Goal: Task Accomplishment & Management: Manage account settings

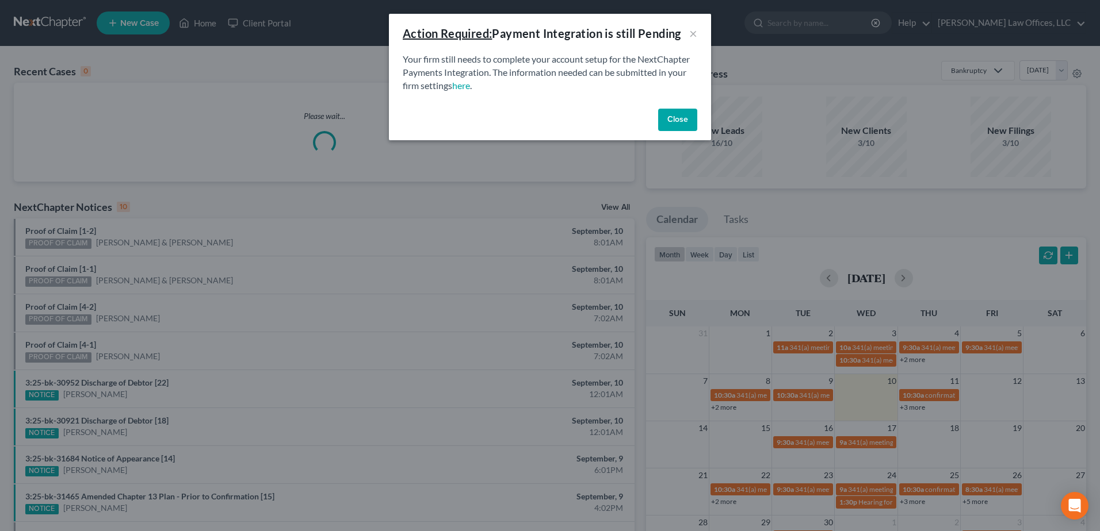
click at [666, 122] on button "Close" at bounding box center [677, 120] width 39 height 23
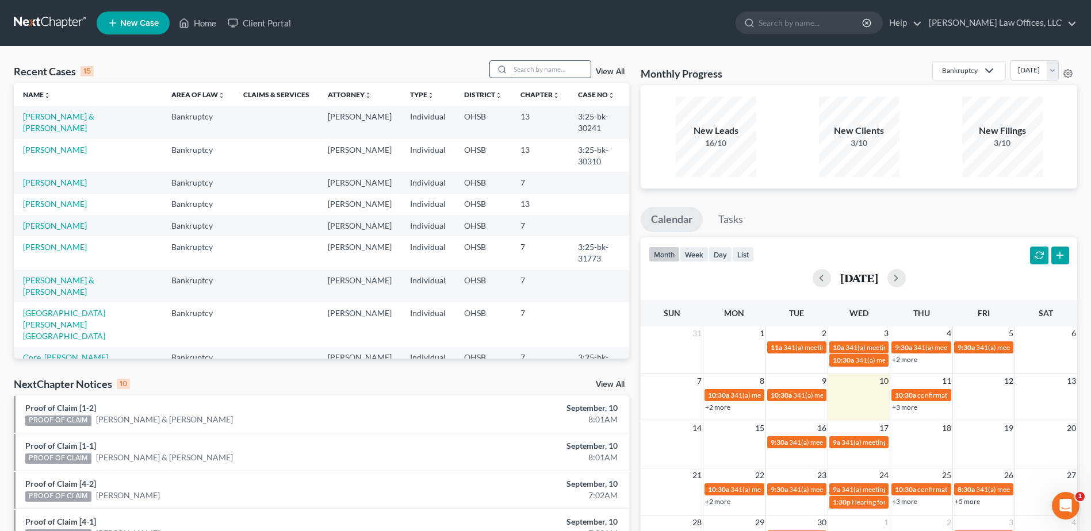
click at [556, 73] on input "search" at bounding box center [550, 69] width 81 height 17
type input "[PERSON_NAME]"
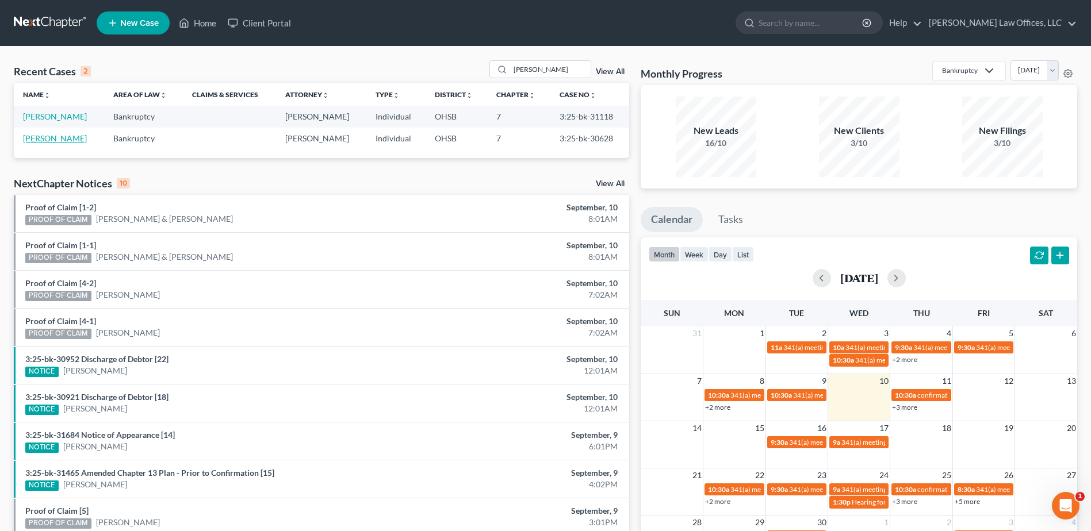
click at [49, 137] on link "[PERSON_NAME]" at bounding box center [55, 138] width 64 height 10
select select "4"
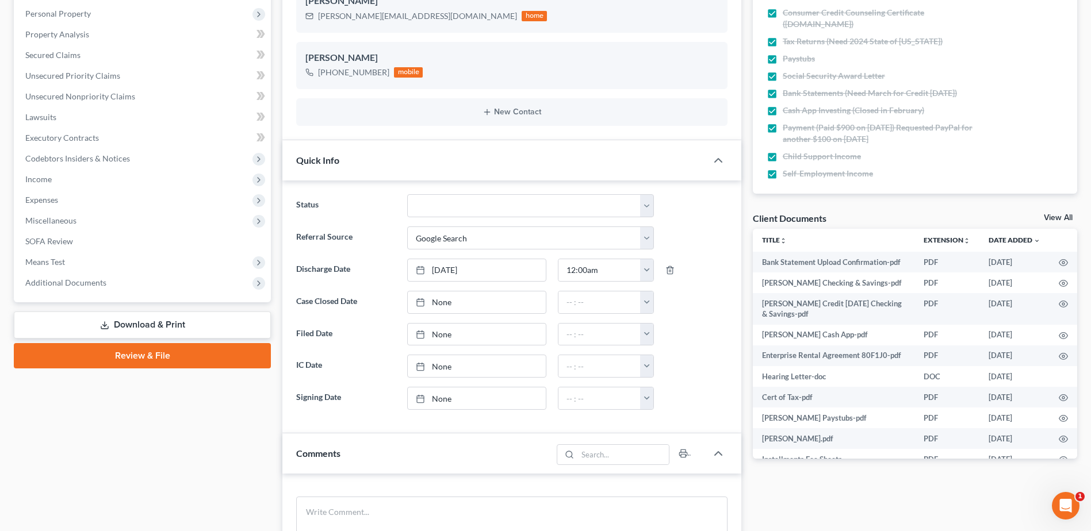
scroll to position [230, 0]
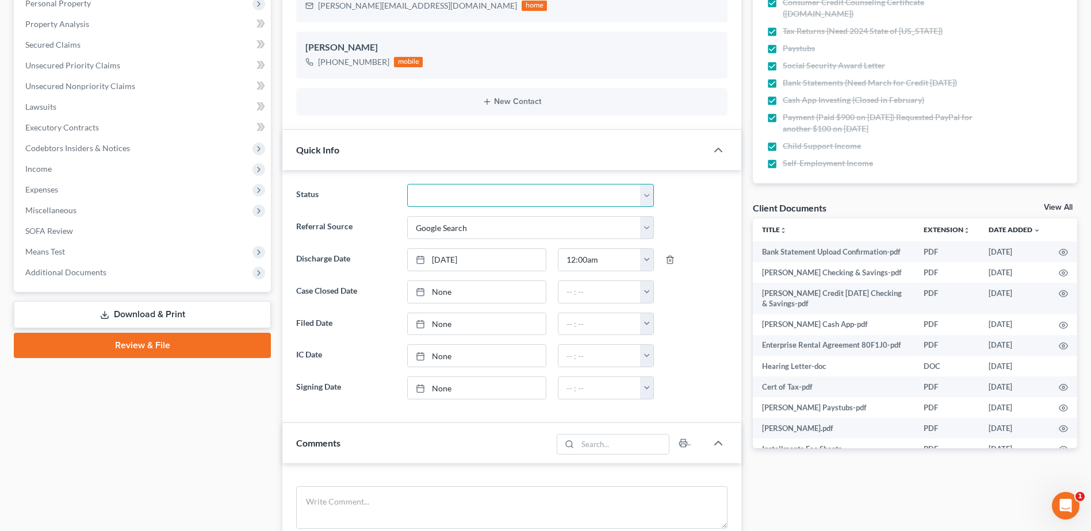
click at [452, 200] on select "Closed Discharged Dismissed Filed In Progress Lead Ready to File To Review" at bounding box center [530, 195] width 247 height 23
select select "0"
click at [407, 184] on select "Closed Discharged Dismissed Filed In Progress Lead Ready to File To Review" at bounding box center [530, 195] width 247 height 23
click at [445, 292] on link "None" at bounding box center [477, 292] width 138 height 22
type input "[DATE]"
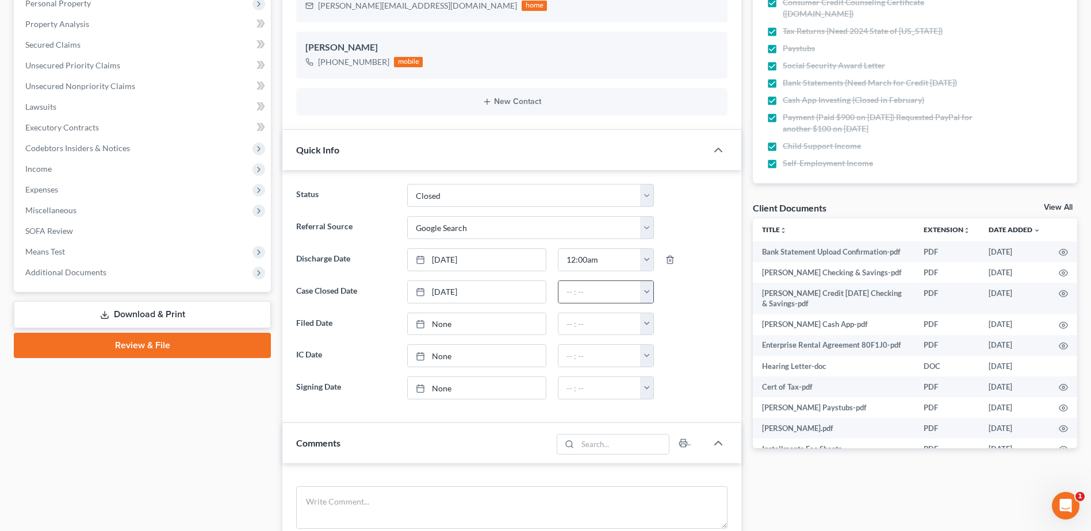
click at [647, 293] on button "button" at bounding box center [646, 292] width 13 height 22
click at [653, 315] on link "12:00am" at bounding box center [672, 318] width 64 height 20
type input "12:00am"
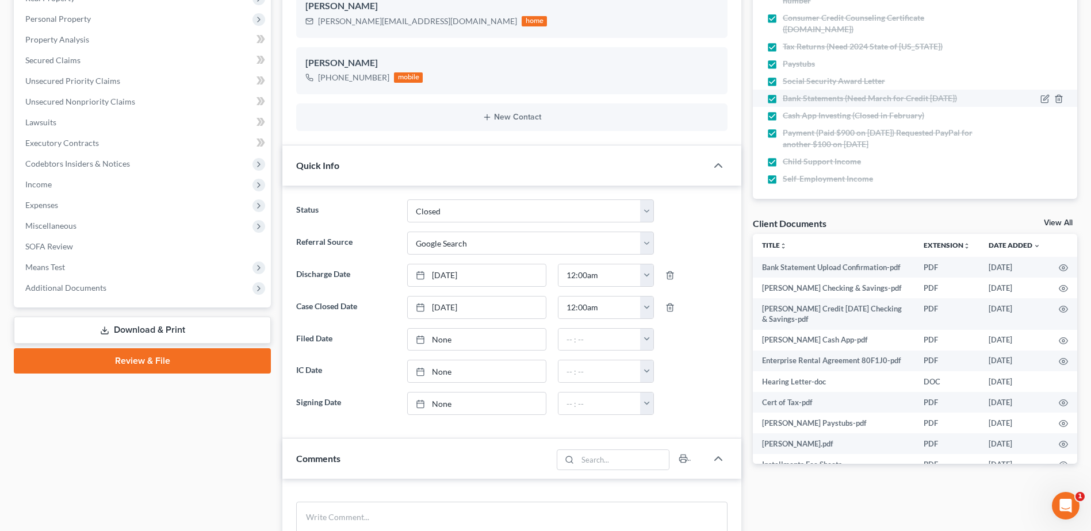
scroll to position [0, 0]
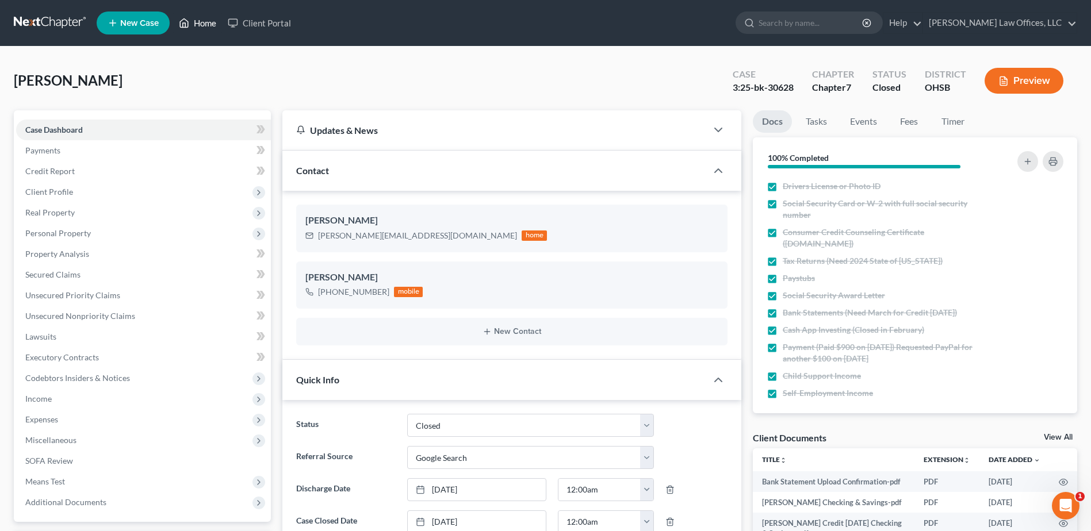
click at [209, 26] on link "Home" at bounding box center [197, 23] width 49 height 21
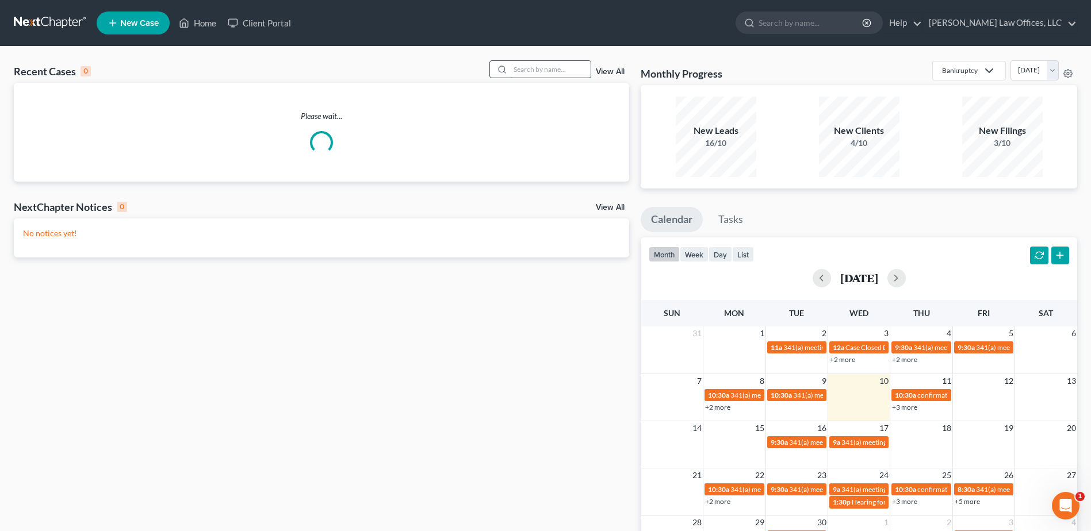
click at [556, 68] on input "search" at bounding box center [550, 69] width 81 height 17
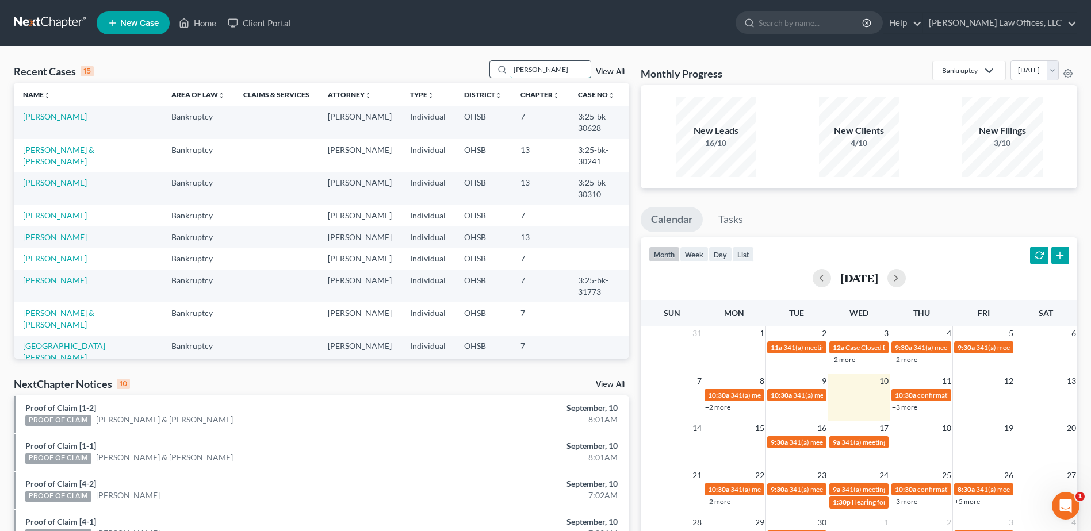
type input "[PERSON_NAME]"
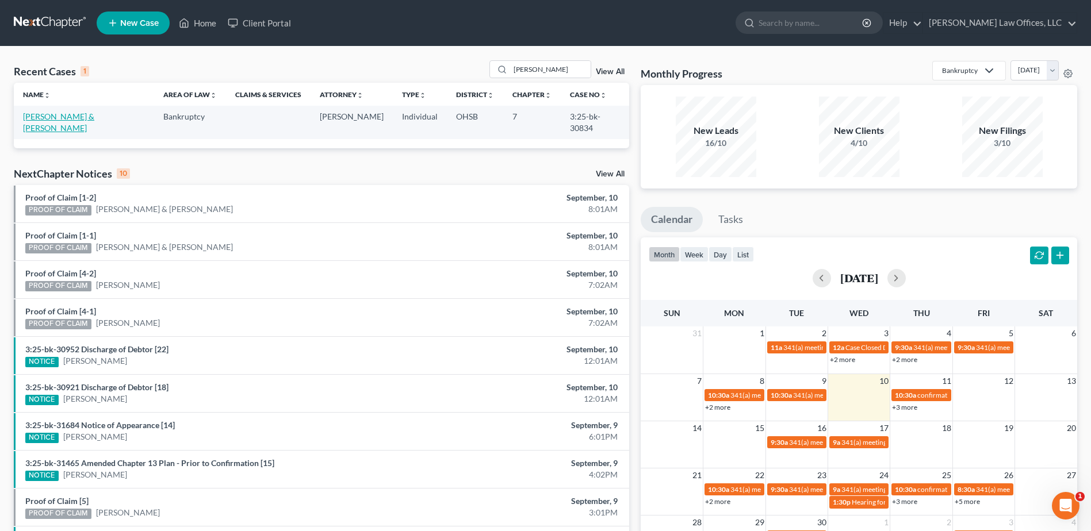
click at [48, 115] on link "[PERSON_NAME] & [PERSON_NAME]" at bounding box center [58, 122] width 71 height 21
select select "3"
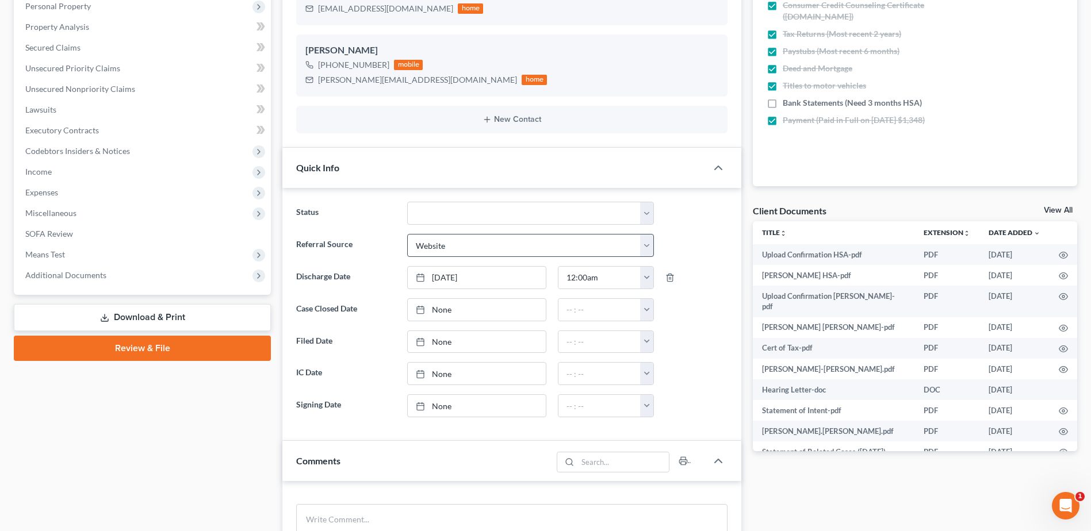
scroll to position [230, 0]
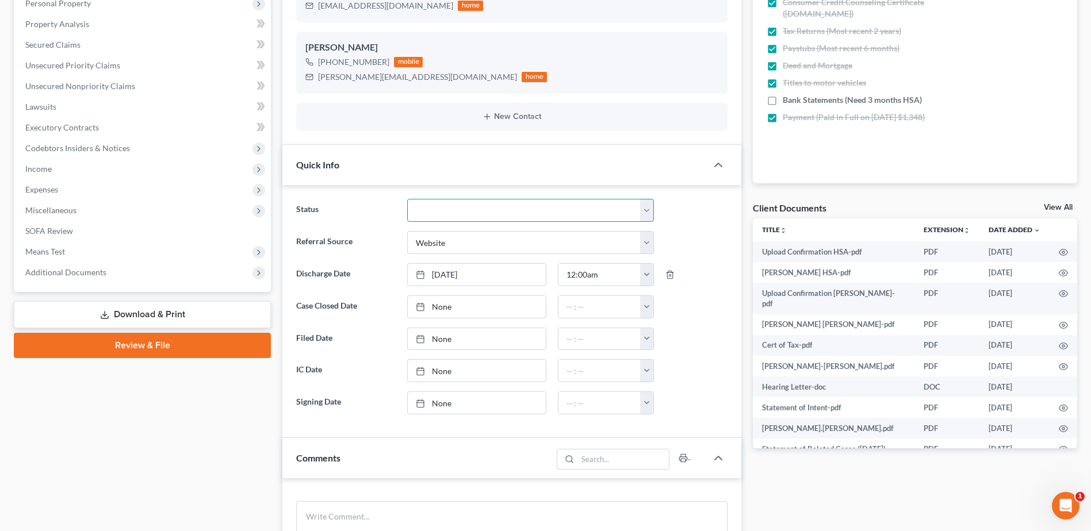
click at [434, 215] on select "Closed Discharged Dismissed Filed In Progress Lead Ready to File To Review" at bounding box center [530, 210] width 247 height 23
select select "0"
click at [407, 199] on select "Closed Discharged Dismissed Filed In Progress Lead Ready to File To Review" at bounding box center [530, 210] width 247 height 23
click at [440, 309] on link "None" at bounding box center [477, 307] width 138 height 22
type input "[DATE]"
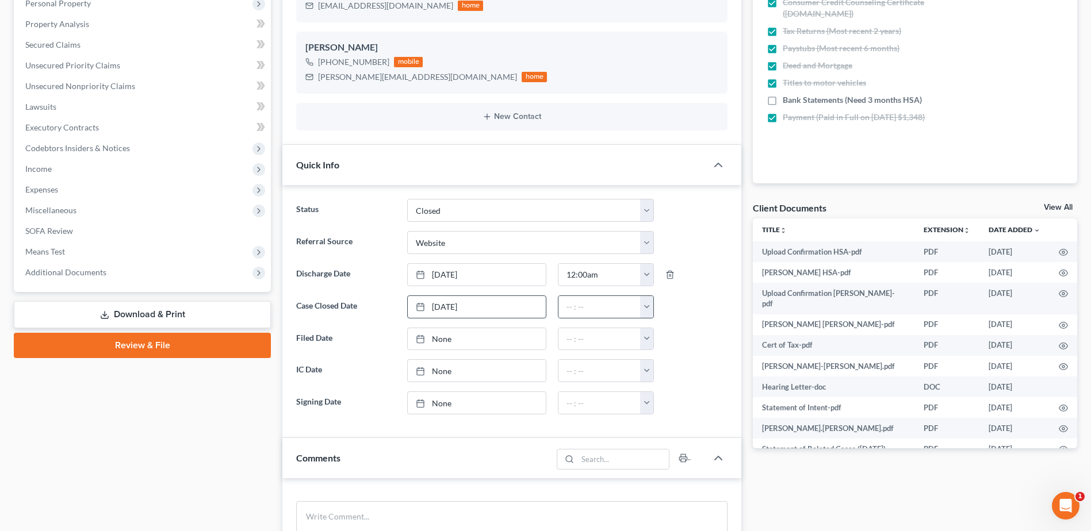
click at [645, 308] on button "button" at bounding box center [646, 307] width 13 height 22
click at [658, 330] on link "12:00am" at bounding box center [672, 333] width 64 height 20
type input "12:00am"
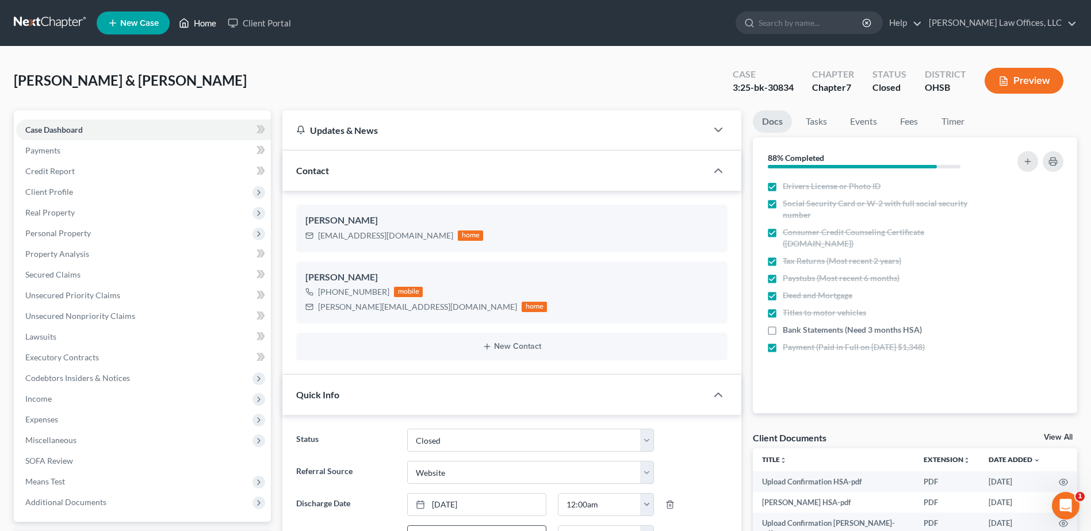
click at [207, 26] on link "Home" at bounding box center [197, 23] width 49 height 21
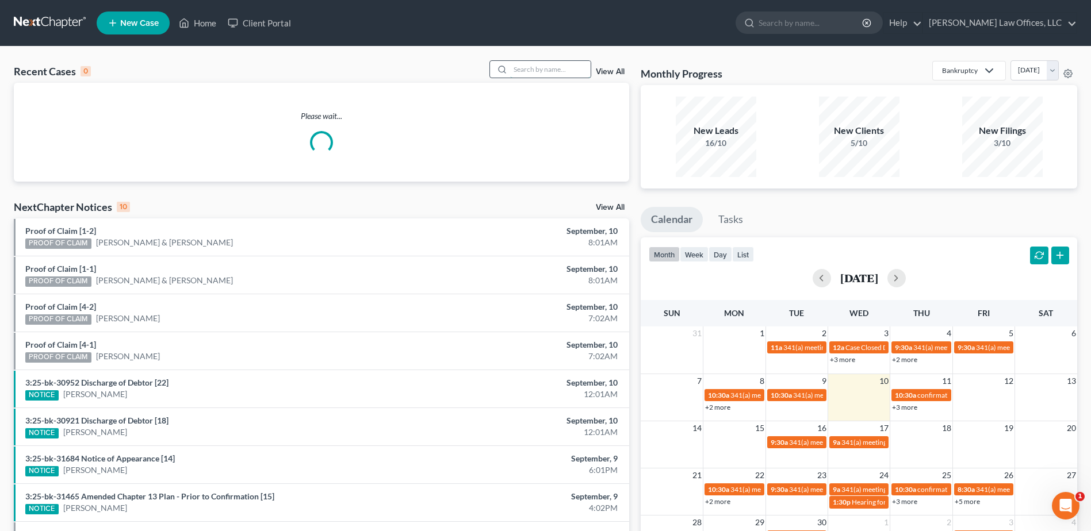
click at [556, 70] on input "search" at bounding box center [550, 69] width 81 height 17
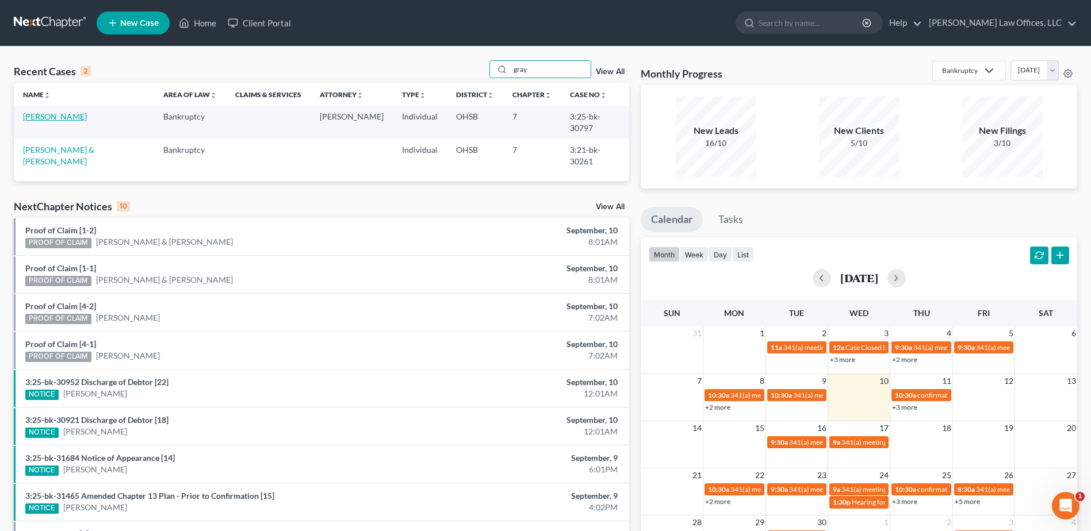
type input "gray"
click at [51, 118] on link "[PERSON_NAME]" at bounding box center [55, 117] width 64 height 10
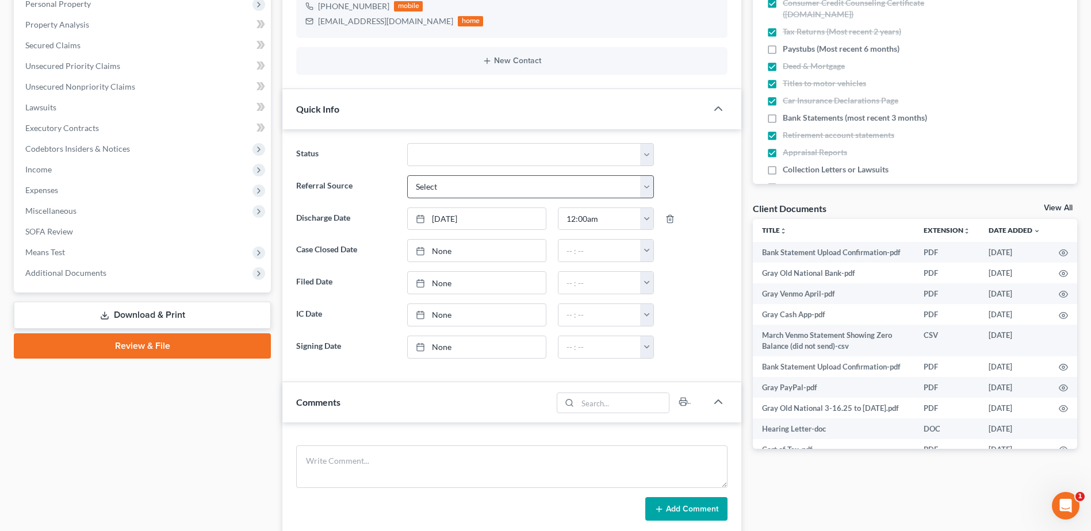
scroll to position [230, 0]
click at [430, 158] on select "Closed Discharged Dismissed Filed In Progress Lead Ready to File To Review" at bounding box center [530, 154] width 247 height 23
select select "0"
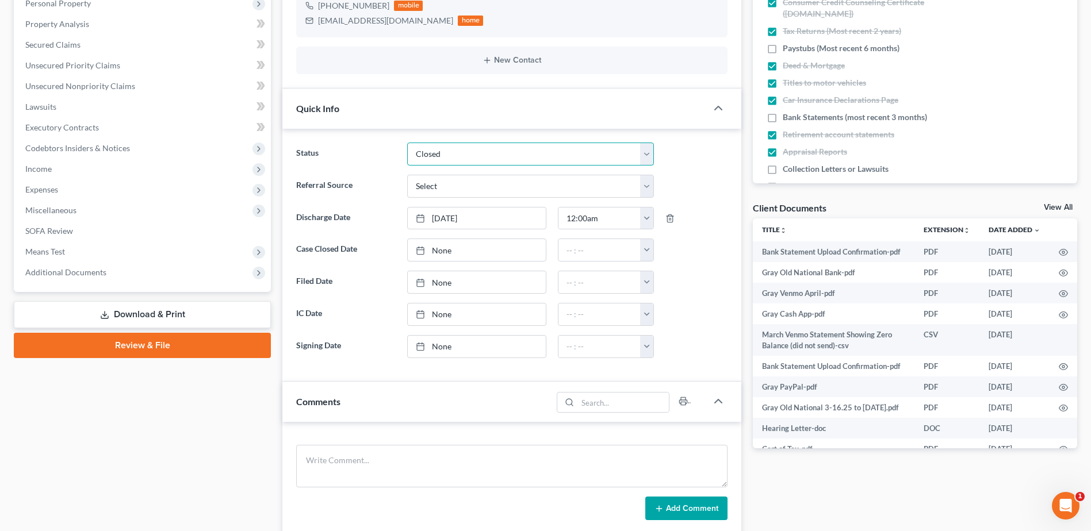
click at [407, 143] on select "Closed Discharged Dismissed Filed In Progress Lead Ready to File To Review" at bounding box center [530, 154] width 247 height 23
click at [436, 247] on link "None" at bounding box center [477, 250] width 138 height 22
type input "[DATE]"
click at [647, 254] on button "button" at bounding box center [646, 250] width 13 height 22
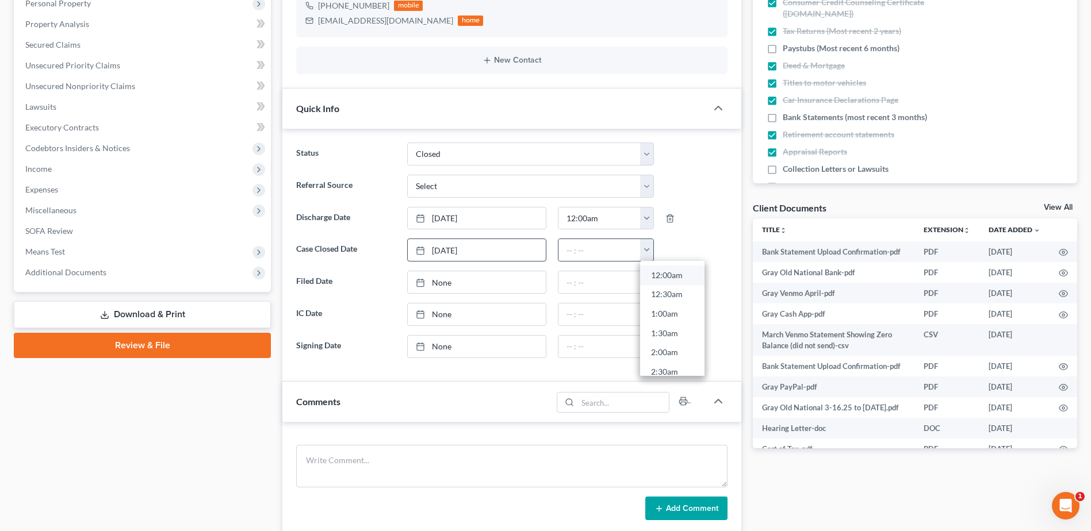
click at [654, 274] on link "12:00am" at bounding box center [672, 276] width 64 height 20
type input "12:00am"
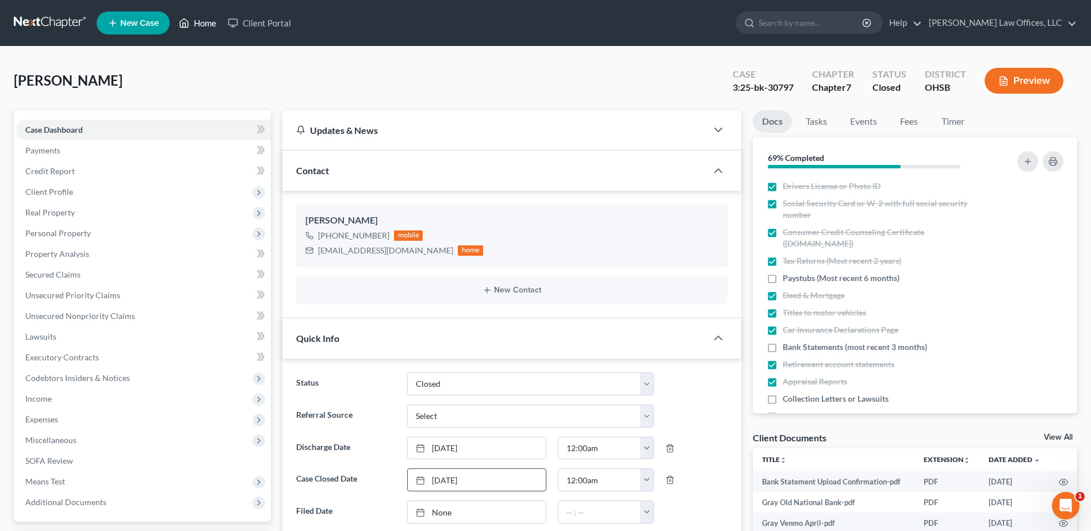
click at [205, 21] on link "Home" at bounding box center [197, 23] width 49 height 21
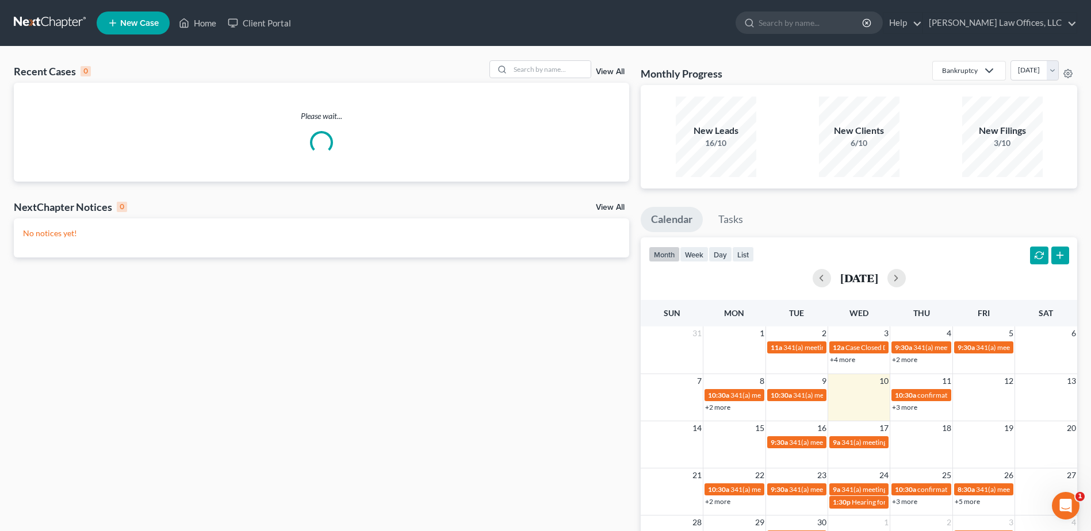
click at [600, 72] on link "View All" at bounding box center [610, 72] width 29 height 8
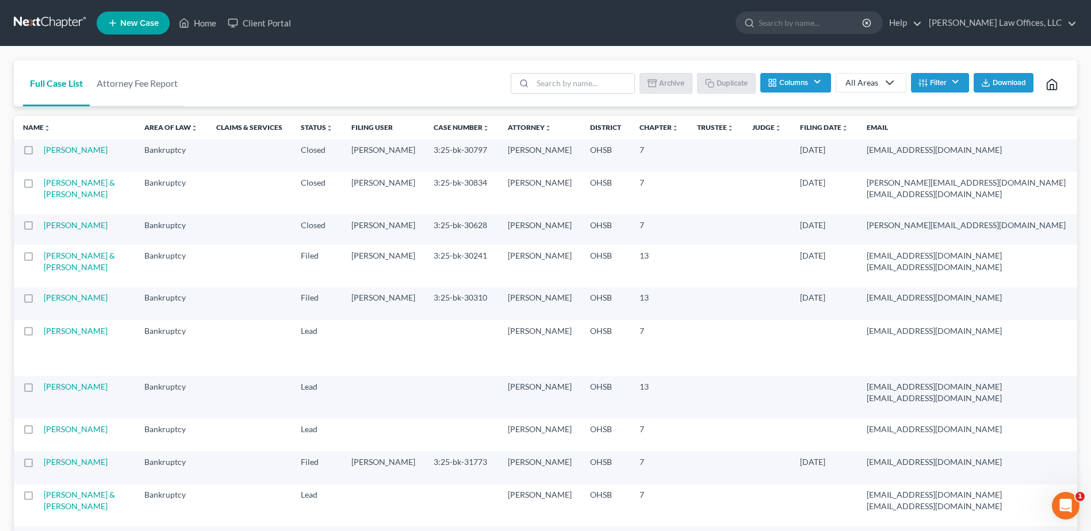
click at [39, 228] on label at bounding box center [39, 228] width 0 height 0
click at [44, 227] on input "checkbox" at bounding box center [47, 223] width 7 height 7
checkbox input "true"
click at [39, 186] on label at bounding box center [39, 186] width 0 height 0
click at [44, 185] on input "checkbox" at bounding box center [47, 180] width 7 height 7
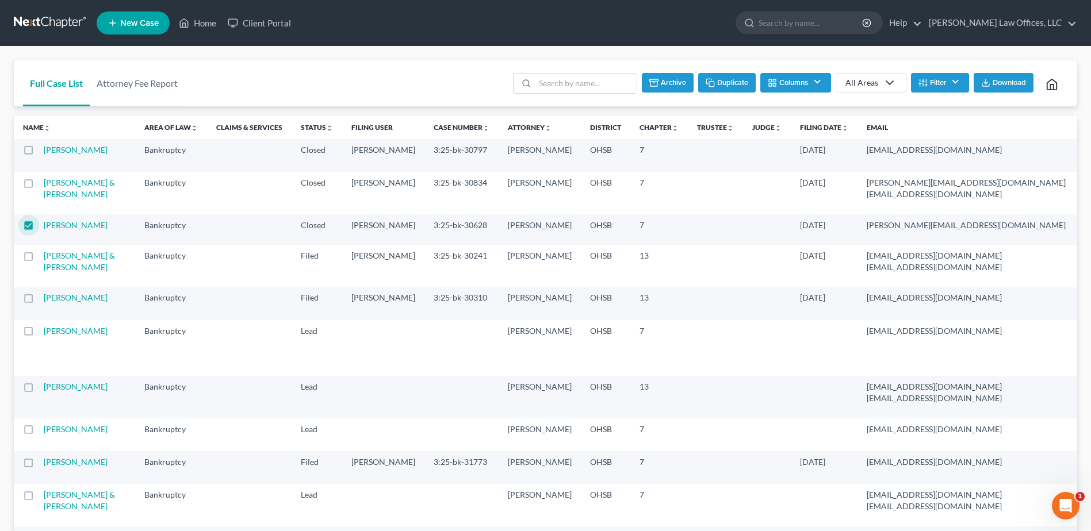
checkbox input "true"
click at [39, 153] on label at bounding box center [39, 153] width 0 height 0
click at [44, 152] on input "checkbox" at bounding box center [47, 147] width 7 height 7
click at [658, 84] on button "Archive" at bounding box center [667, 83] width 52 height 20
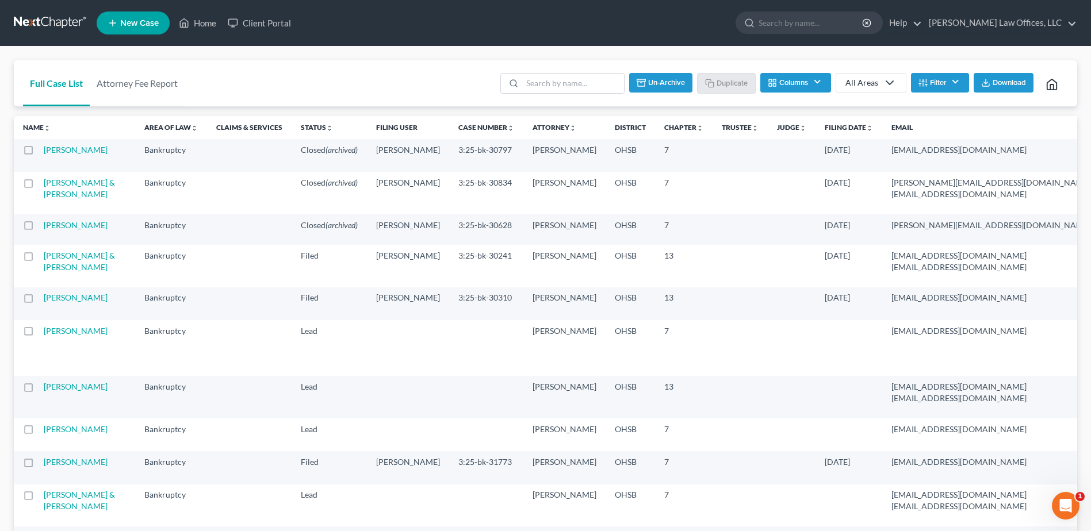
checkbox input "false"
